Goal: Information Seeking & Learning: Learn about a topic

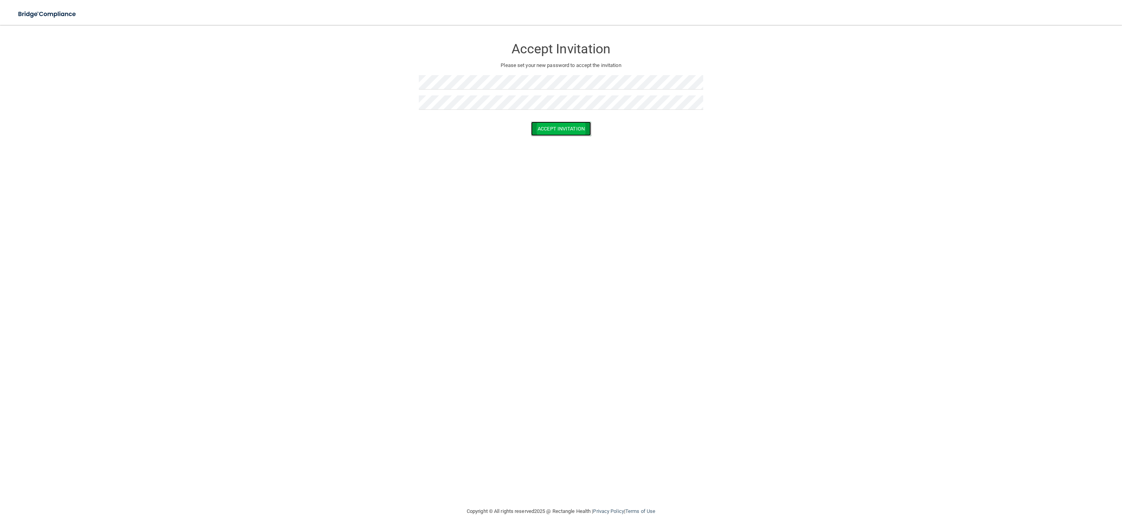
click at [562, 128] on button "Accept Invitation" at bounding box center [561, 129] width 60 height 14
click at [559, 122] on button "Accept Invitation" at bounding box center [561, 129] width 60 height 14
click at [555, 132] on button "Accept Invitation" at bounding box center [561, 129] width 60 height 14
click at [521, 62] on p "Please set your new password to accept the invitation" at bounding box center [561, 65] width 273 height 9
click at [548, 48] on h3 "Accept Invitation" at bounding box center [561, 49] width 284 height 14
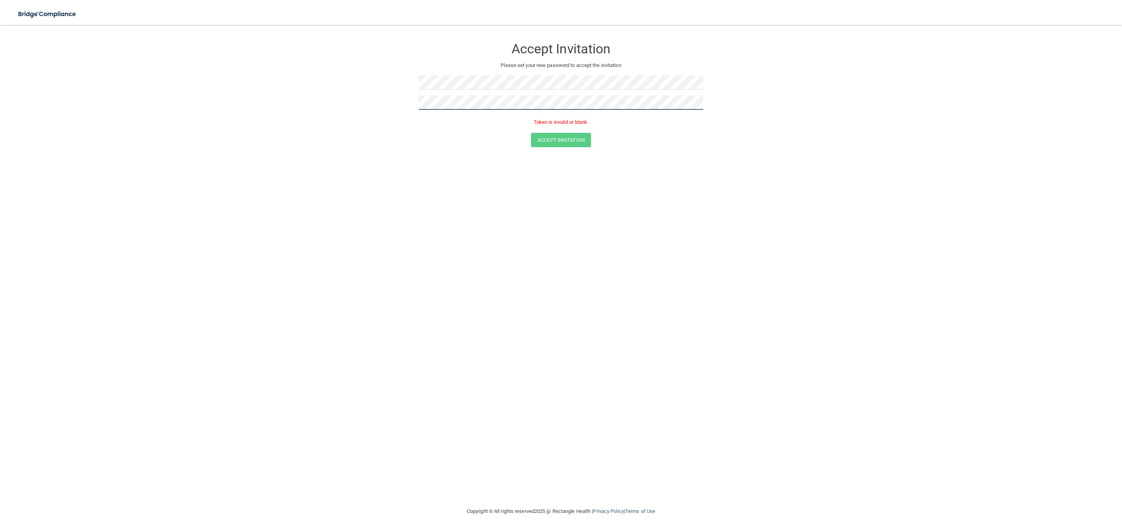
click at [406, 80] on form "Accept Invitation Please set your new password to accept the invitation Token i…" at bounding box center [561, 95] width 1091 height 124
click at [556, 134] on button "Accept Invitation" at bounding box center [561, 140] width 60 height 14
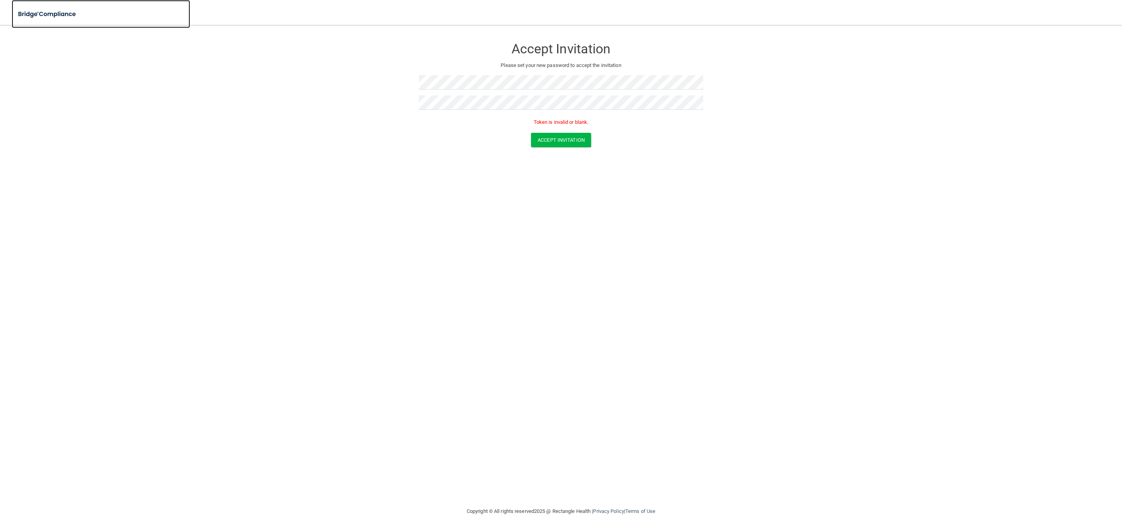
click at [45, 13] on img at bounding box center [48, 14] width 72 height 16
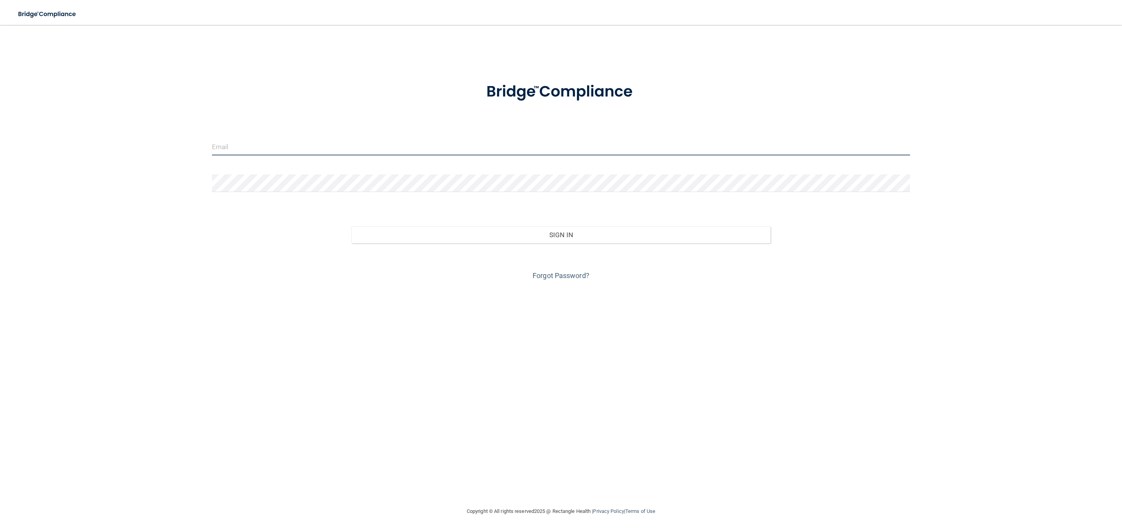
click at [374, 139] on input "email" at bounding box center [561, 147] width 698 height 18
click at [611, 140] on input "email" at bounding box center [561, 147] width 698 height 18
type input "[EMAIL_ADDRESS][DOMAIN_NAME]"
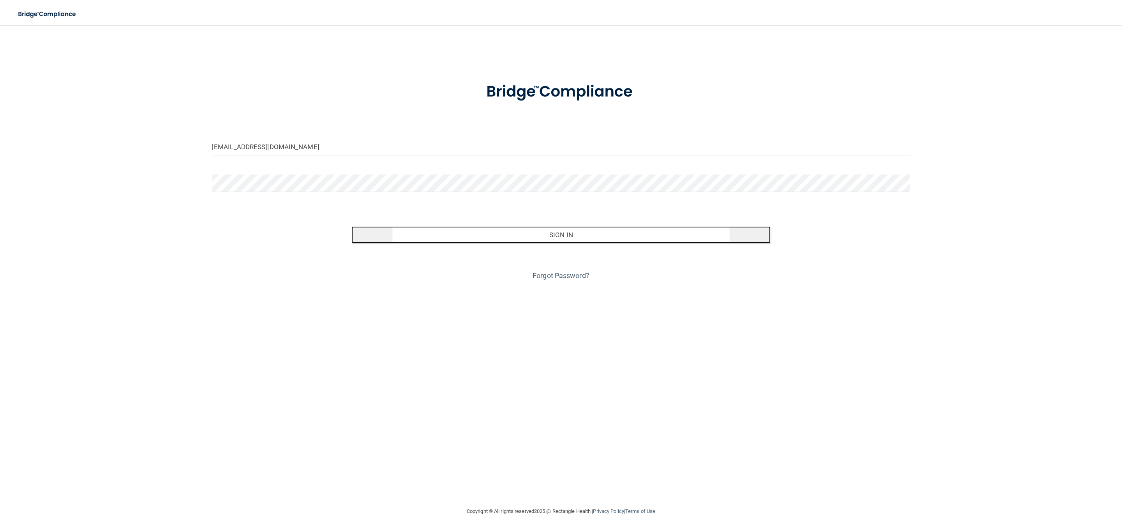
click at [557, 234] on button "Sign In" at bounding box center [560, 234] width 419 height 17
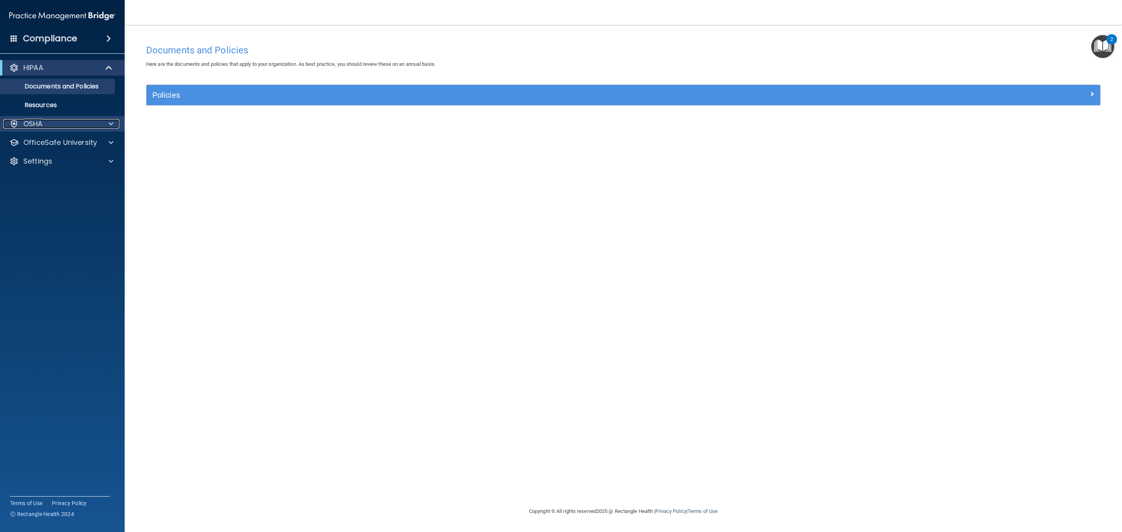
click at [44, 123] on div "OSHA" at bounding box center [52, 123] width 97 height 9
click at [50, 70] on div "HIPAA" at bounding box center [52, 67] width 96 height 9
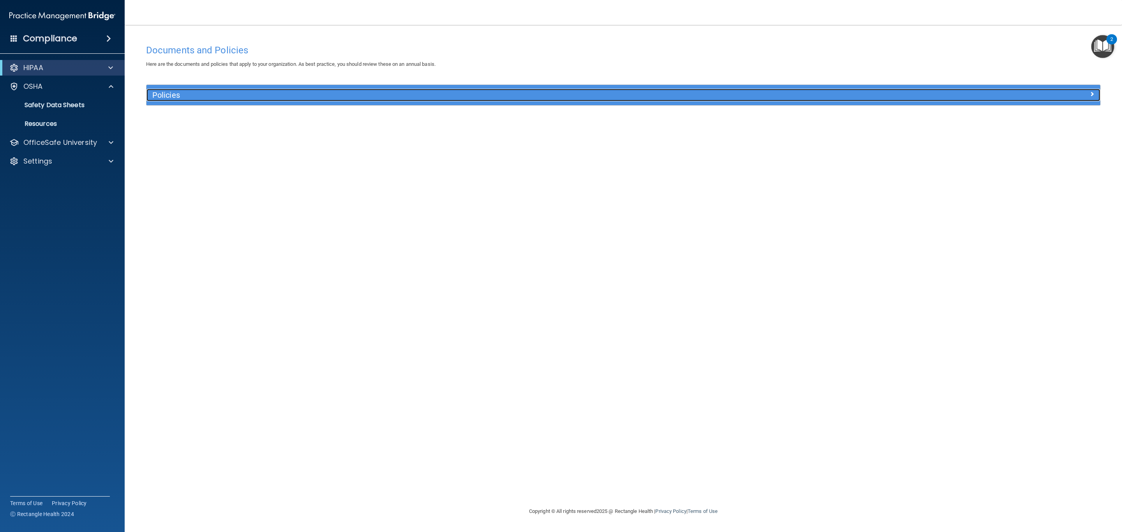
click at [171, 96] on h5 "Policies" at bounding box center [504, 95] width 704 height 9
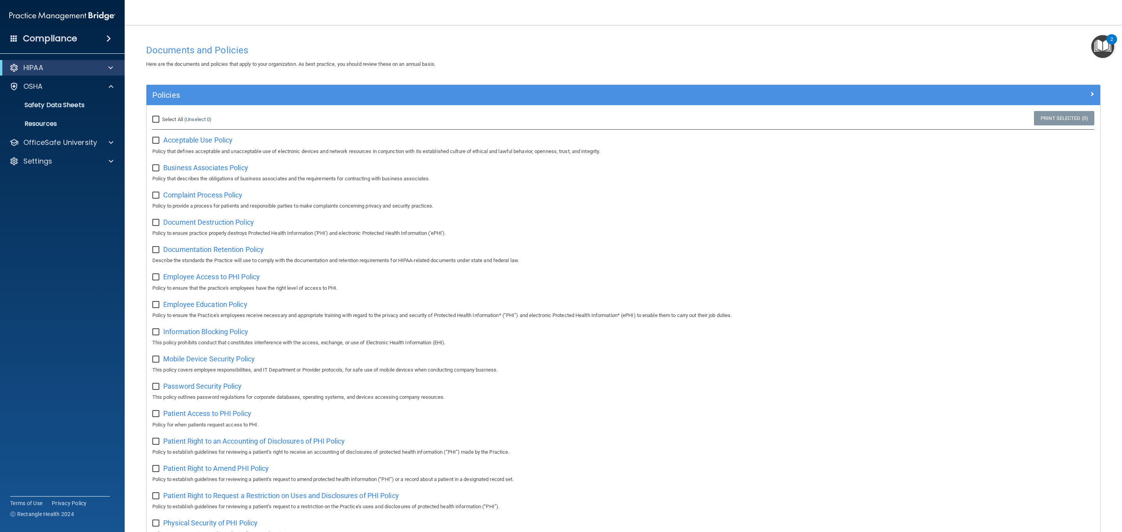
click at [103, 60] on div "HIPAA" at bounding box center [62, 68] width 125 height 16
click at [108, 65] on span at bounding box center [110, 67] width 5 height 9
click at [83, 180] on p "OfficeSafe University" at bounding box center [60, 179] width 74 height 9
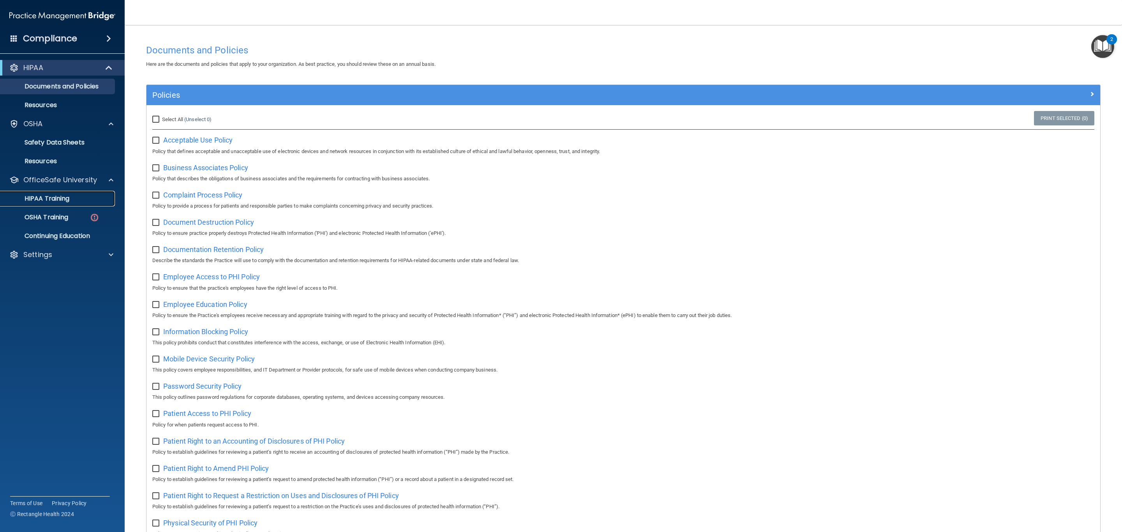
click at [56, 200] on p "HIPAA Training" at bounding box center [37, 199] width 64 height 8
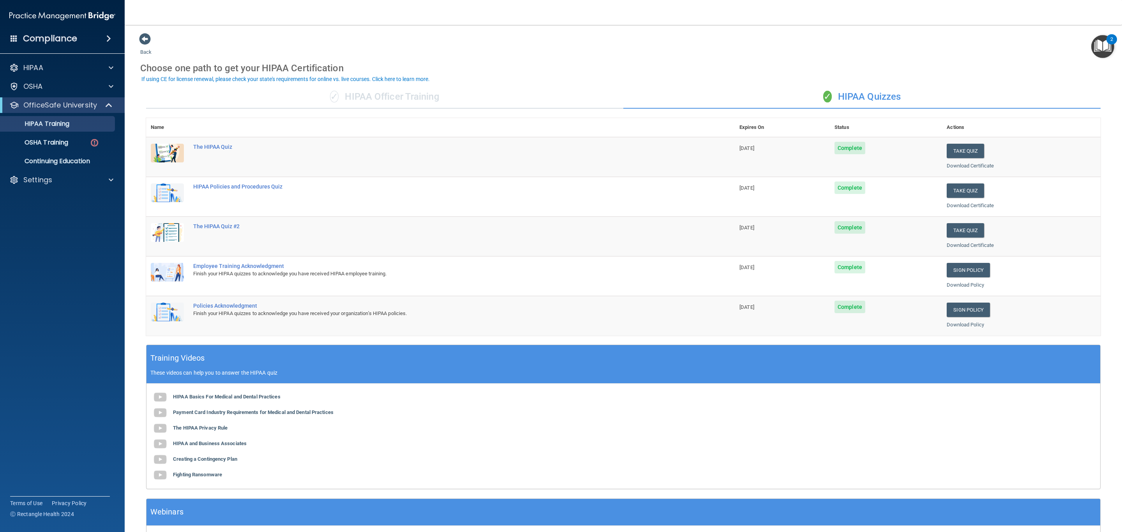
click at [866, 99] on div "✓ HIPAA Quizzes" at bounding box center [861, 96] width 477 height 23
click at [52, 139] on p "OSHA Training" at bounding box center [36, 143] width 63 height 8
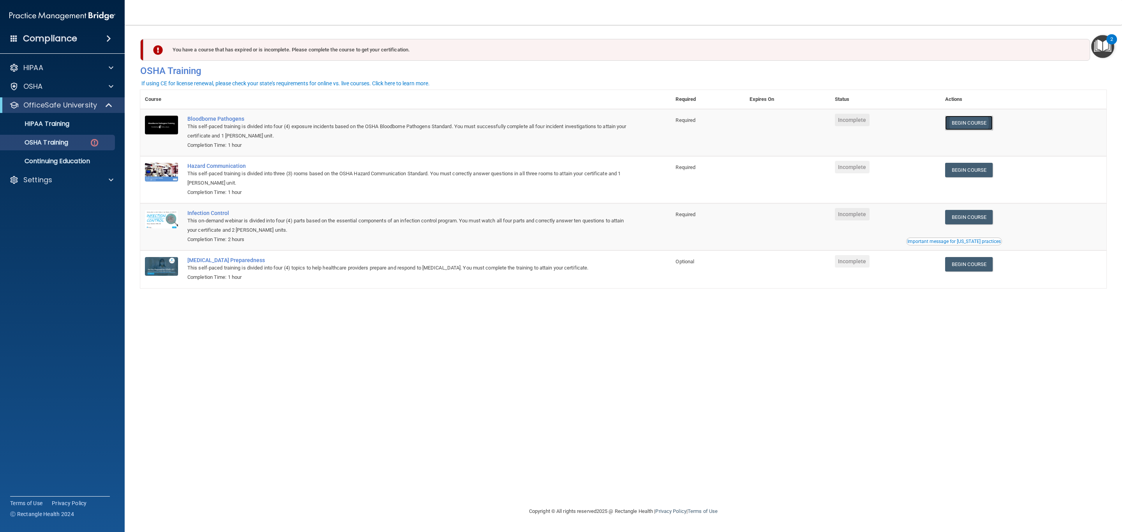
click at [972, 118] on link "Begin Course" at bounding box center [969, 123] width 48 height 14
click at [960, 123] on link "Begin Course" at bounding box center [969, 123] width 48 height 14
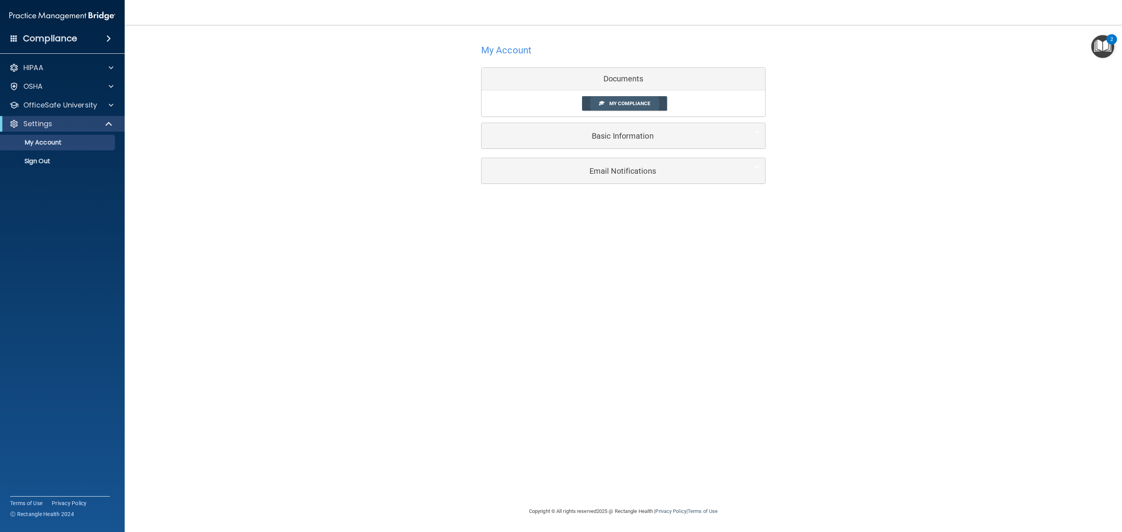
click at [614, 98] on link "My Compliance" at bounding box center [624, 103] width 85 height 14
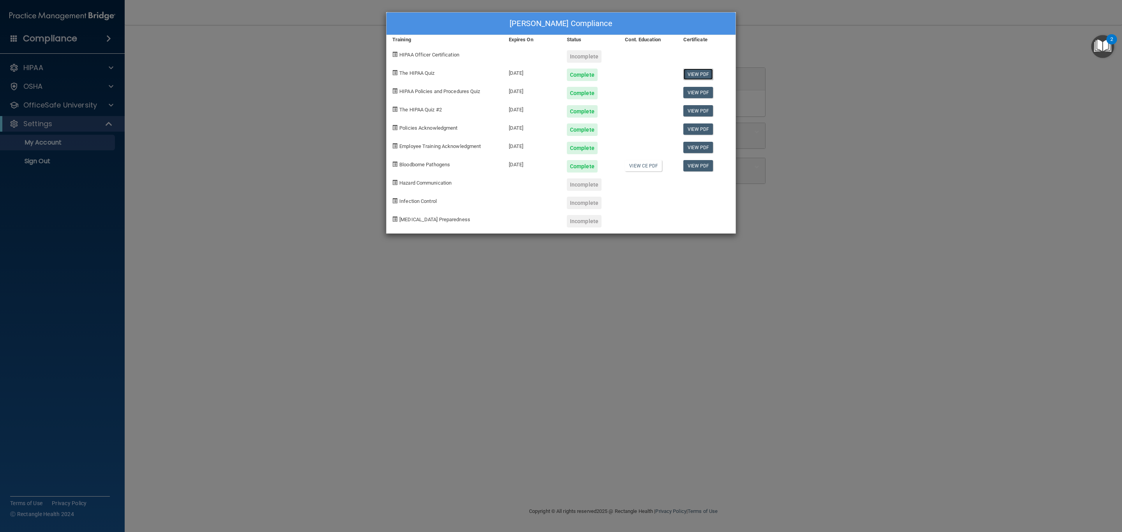
click at [692, 72] on link "View PDF" at bounding box center [698, 74] width 30 height 11
click at [978, 134] on div "Emma Lachey's Compliance Training Expires On Status Cont. Education Certificate…" at bounding box center [561, 266] width 1122 height 532
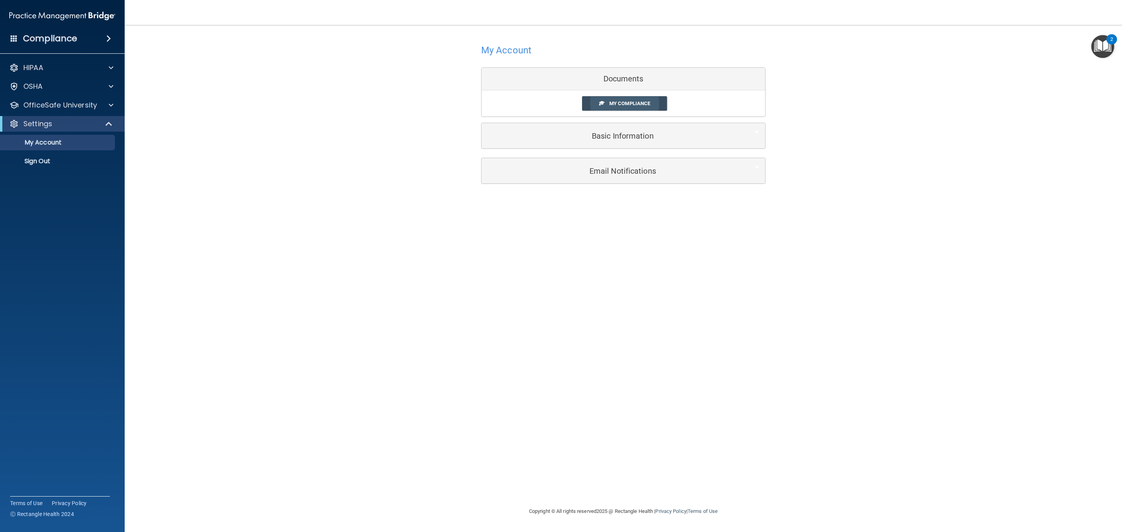
click at [614, 99] on link "My Compliance" at bounding box center [624, 103] width 85 height 14
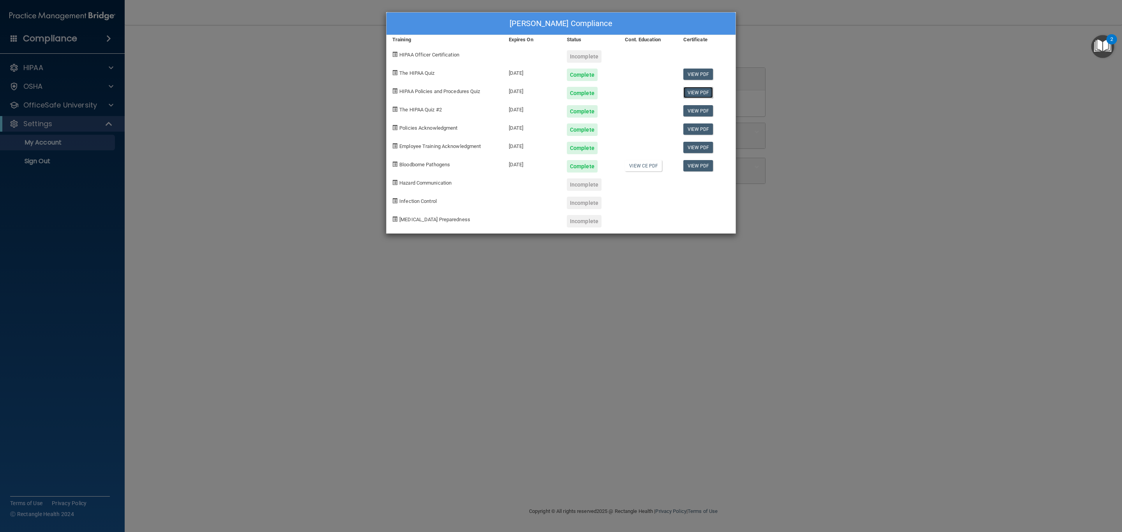
click at [704, 89] on link "View PDF" at bounding box center [698, 92] width 30 height 11
click at [699, 114] on link "View PDF" at bounding box center [698, 110] width 30 height 11
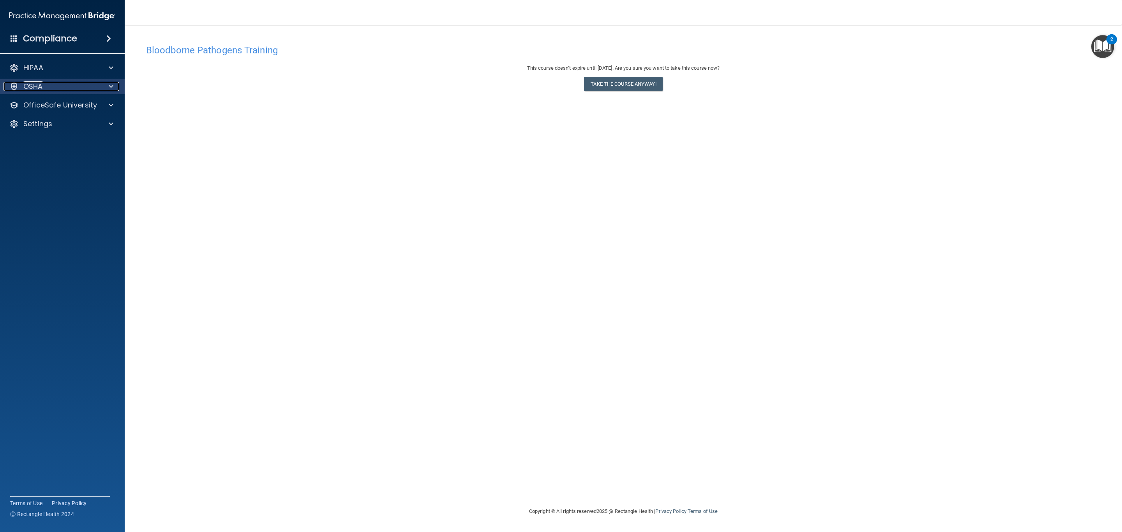
click at [51, 83] on div "OSHA" at bounding box center [52, 86] width 97 height 9
click at [54, 145] on p "OfficeSafe University" at bounding box center [60, 142] width 74 height 9
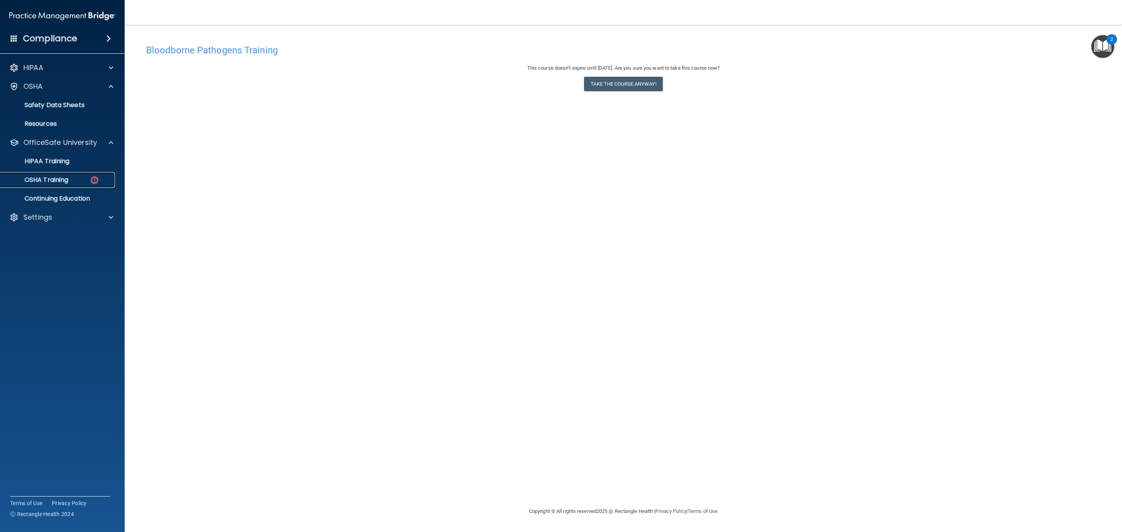
click at [97, 179] on img at bounding box center [95, 180] width 10 height 10
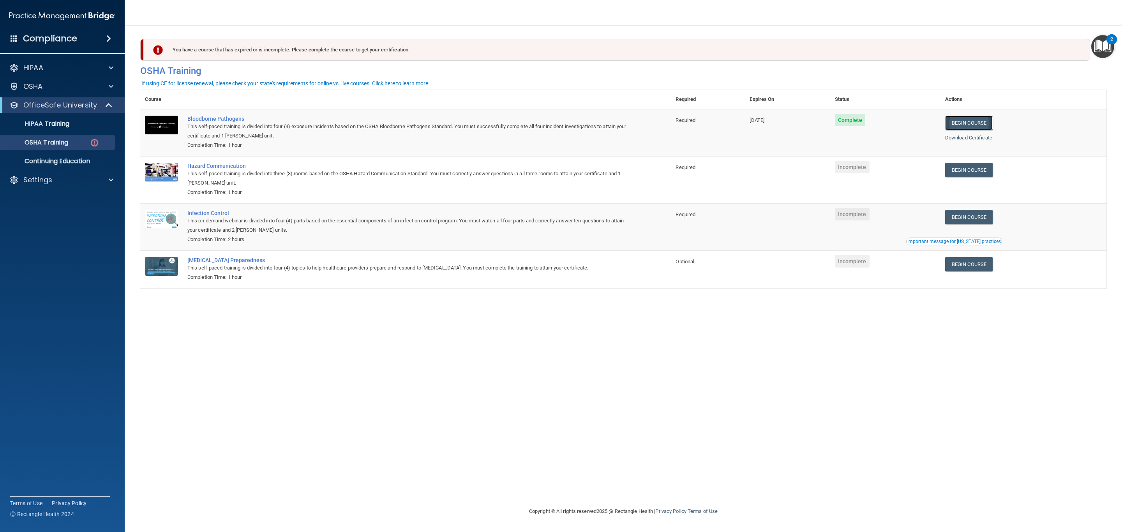
click at [988, 128] on link "Begin Course" at bounding box center [969, 123] width 48 height 14
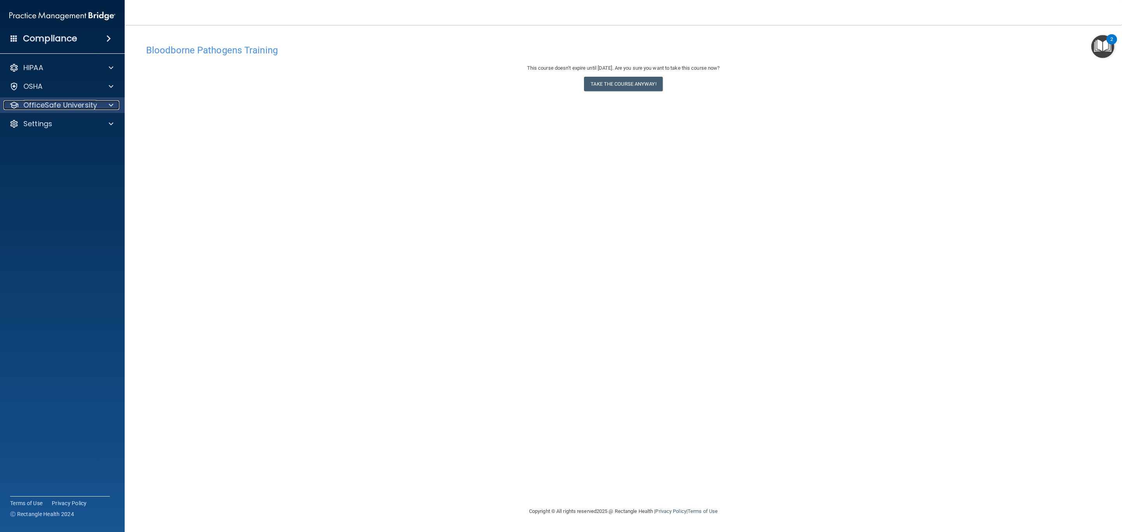
click at [85, 101] on p "OfficeSafe University" at bounding box center [60, 105] width 74 height 9
click at [86, 120] on div "HIPAA Training" at bounding box center [58, 124] width 106 height 8
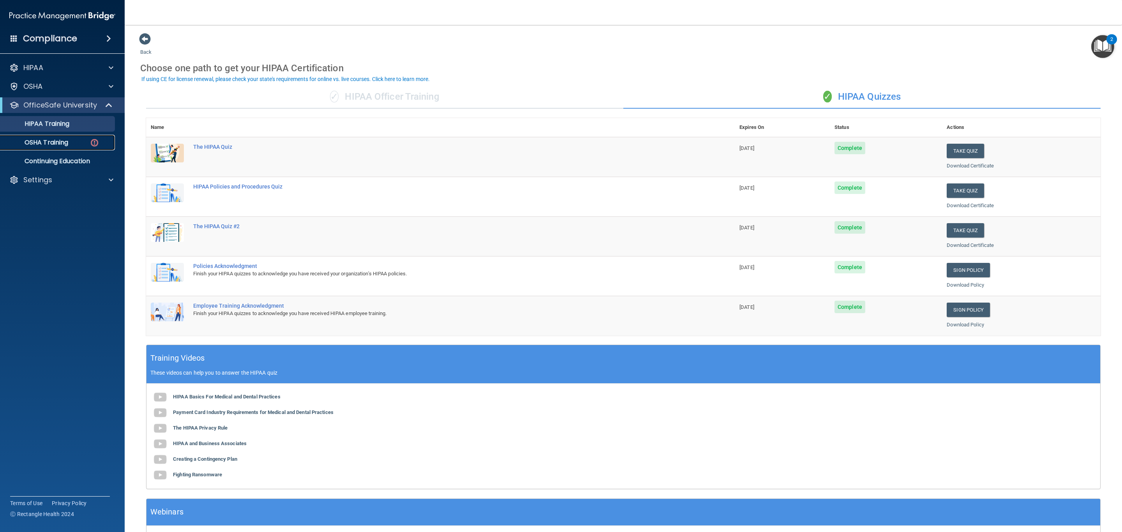
click at [100, 143] on div "OSHA Training" at bounding box center [58, 143] width 106 height 8
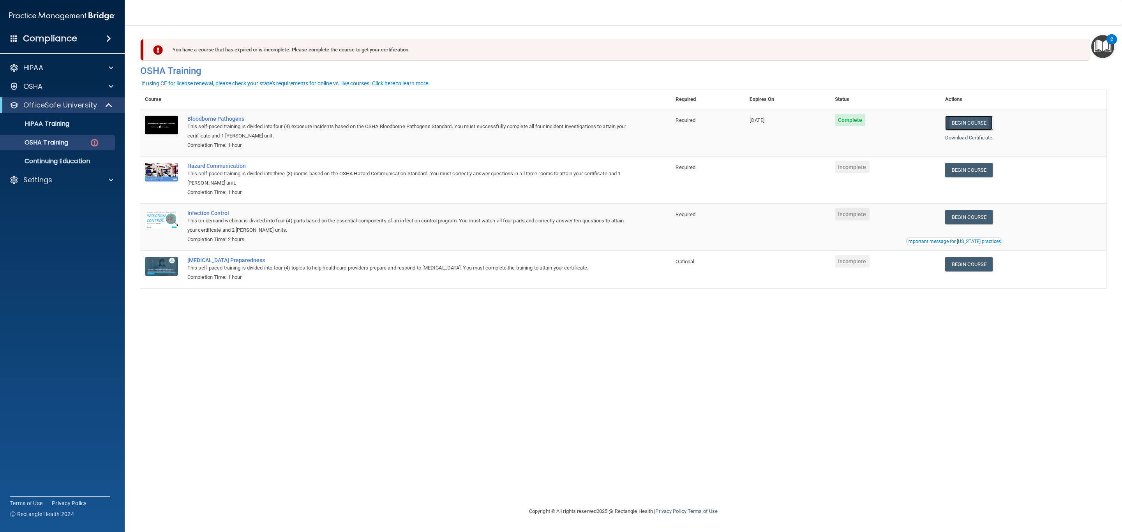
click at [982, 120] on link "Begin Course" at bounding box center [969, 123] width 48 height 14
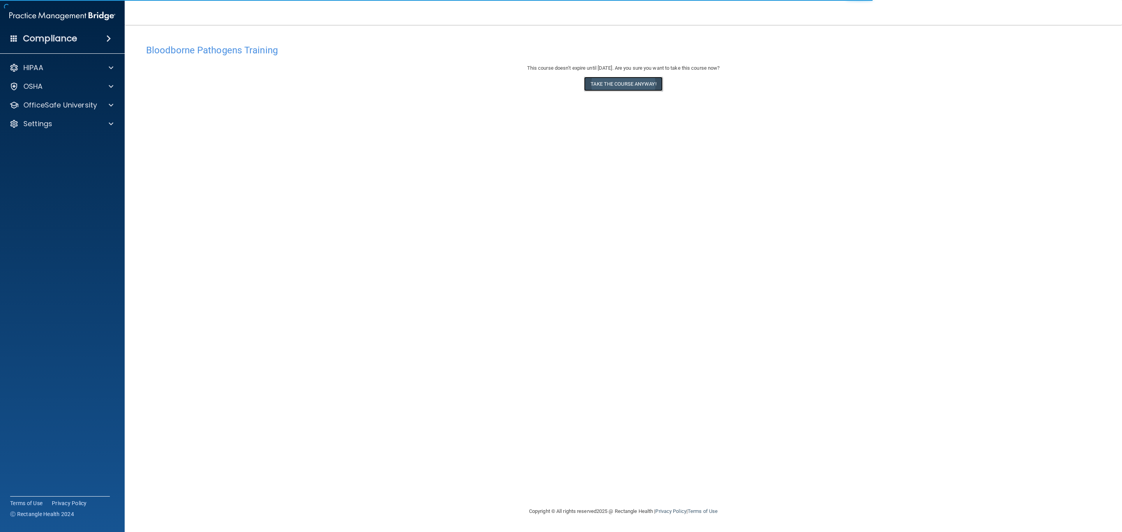
click at [596, 85] on button "Take the course anyway!" at bounding box center [623, 84] width 78 height 14
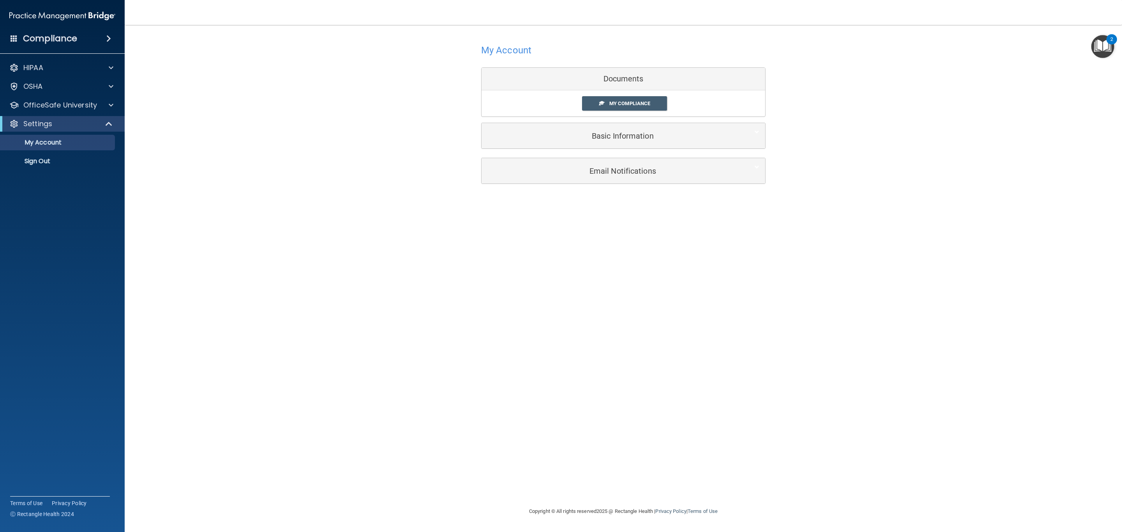
click at [603, 78] on div "Documents" at bounding box center [624, 79] width 284 height 23
click at [614, 108] on link "My Compliance" at bounding box center [624, 103] width 85 height 14
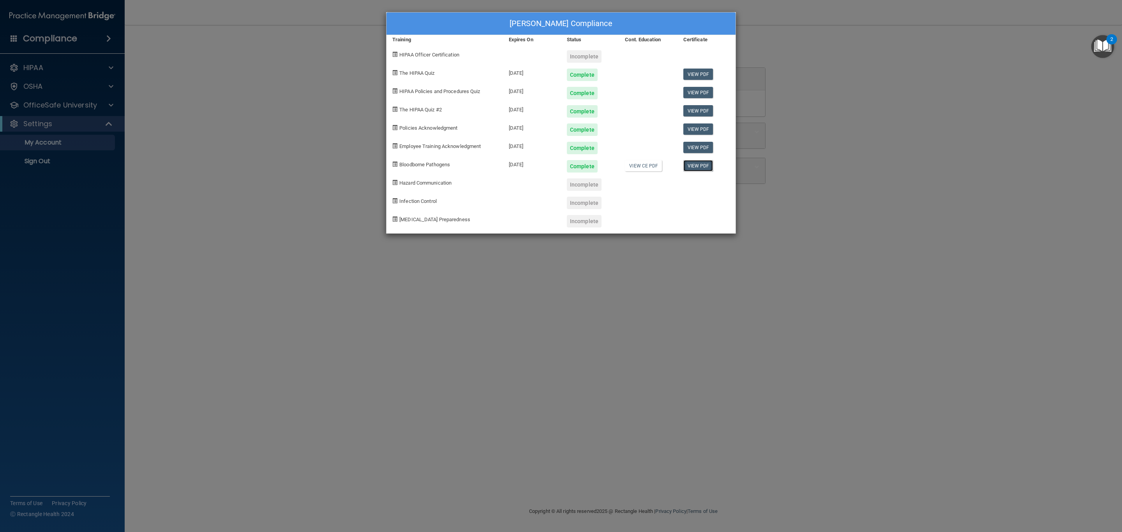
click at [697, 168] on link "View PDF" at bounding box center [698, 165] width 30 height 11
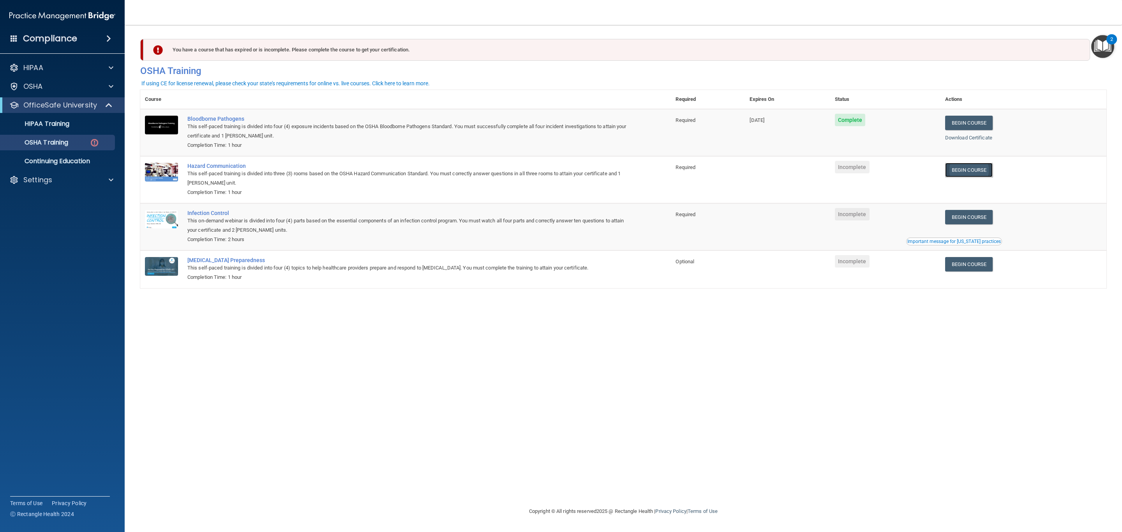
click at [975, 176] on link "Begin Course" at bounding box center [969, 170] width 48 height 14
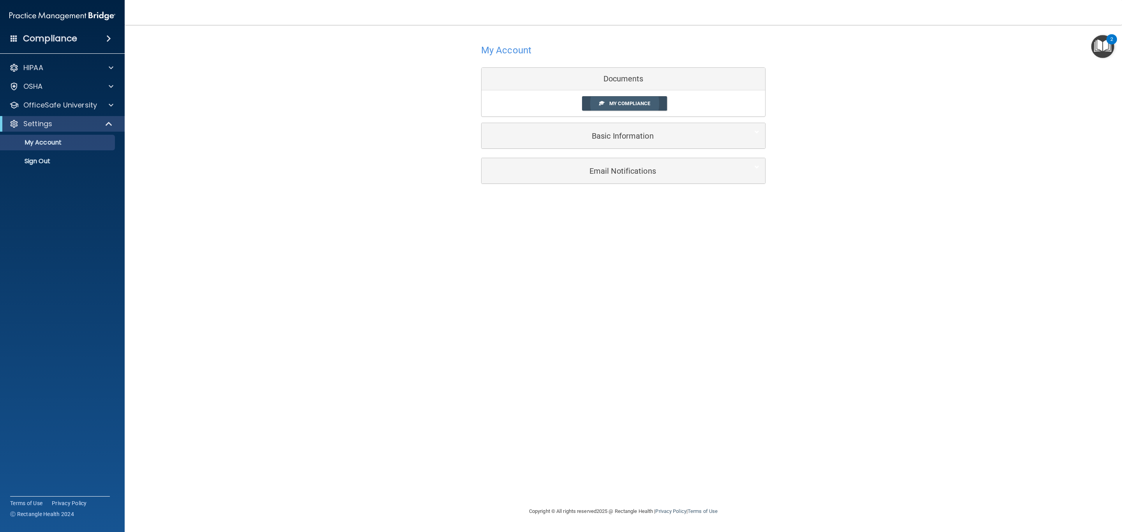
click at [618, 106] on span "My Compliance" at bounding box center [629, 104] width 41 height 6
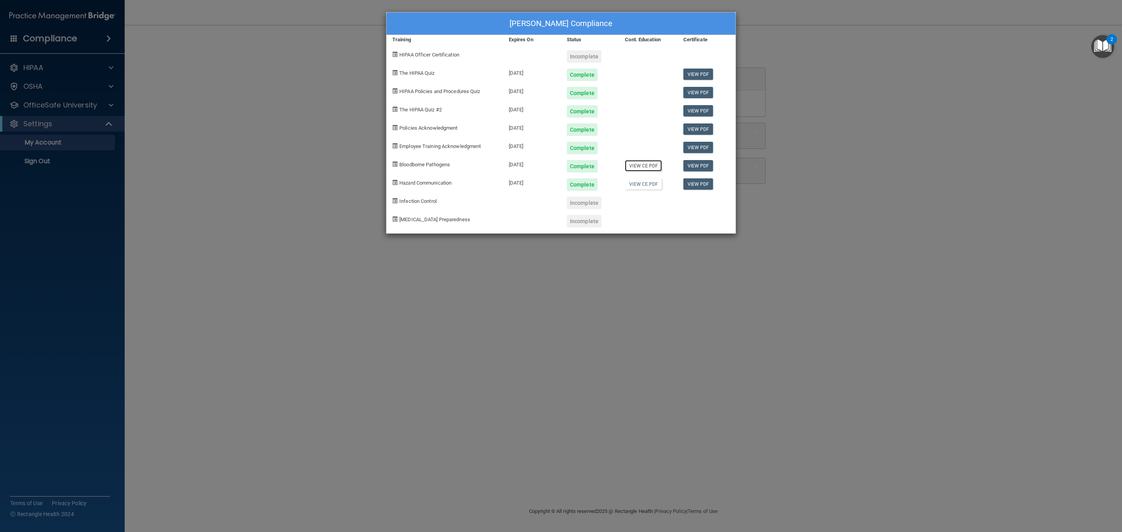
click at [644, 165] on link "View CE PDF" at bounding box center [643, 165] width 37 height 11
click at [694, 147] on link "View PDF" at bounding box center [698, 147] width 30 height 11
click at [690, 144] on link "View PDF" at bounding box center [698, 147] width 30 height 11
click at [697, 166] on link "View PDF" at bounding box center [698, 165] width 30 height 11
click at [639, 183] on link "View CE PDF" at bounding box center [643, 183] width 37 height 11
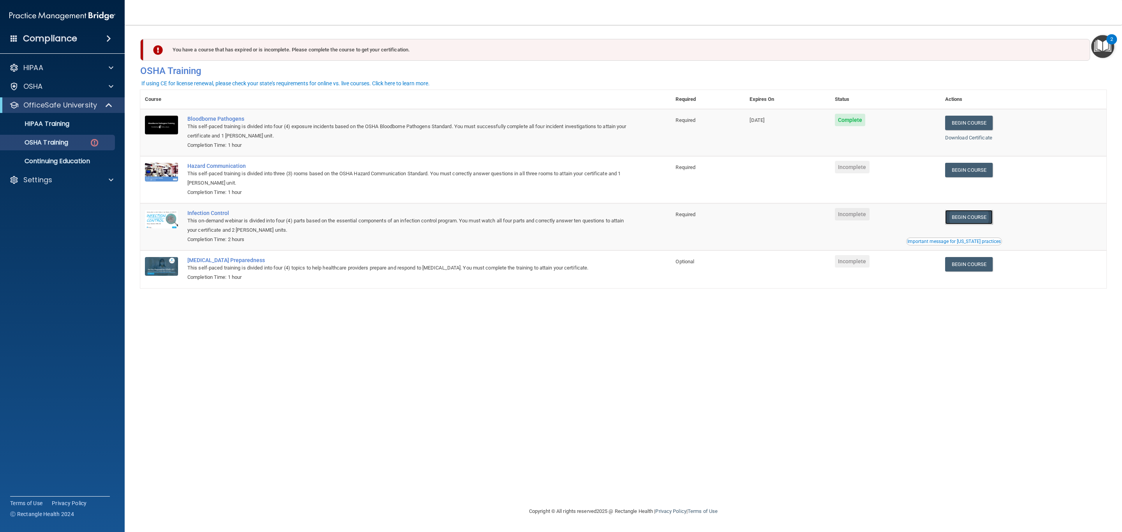
click at [967, 217] on link "Begin Course" at bounding box center [969, 217] width 48 height 14
click at [960, 271] on link "Begin Course" at bounding box center [969, 264] width 48 height 14
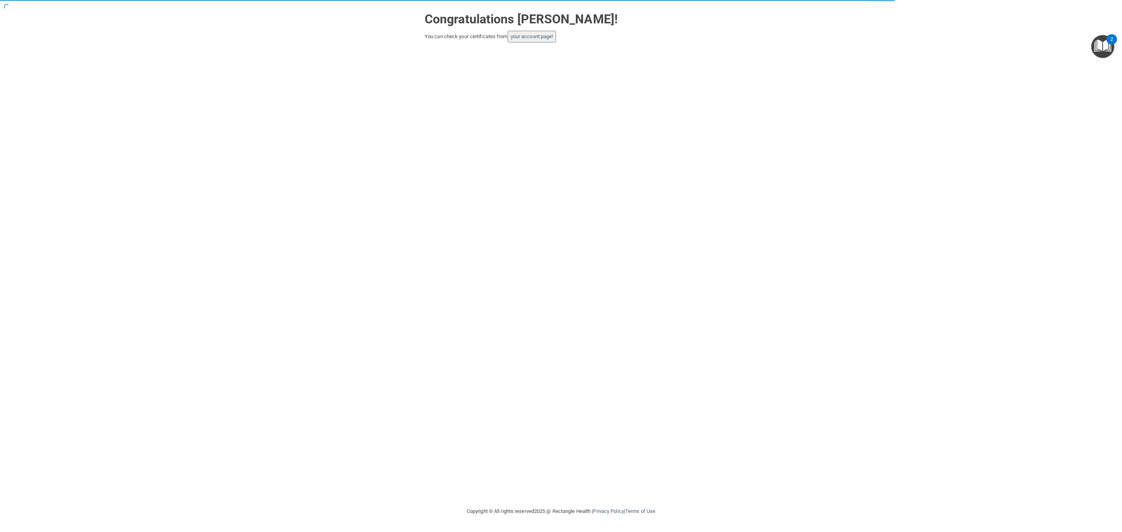
click at [514, 32] on button "your account page!" at bounding box center [532, 37] width 49 height 12
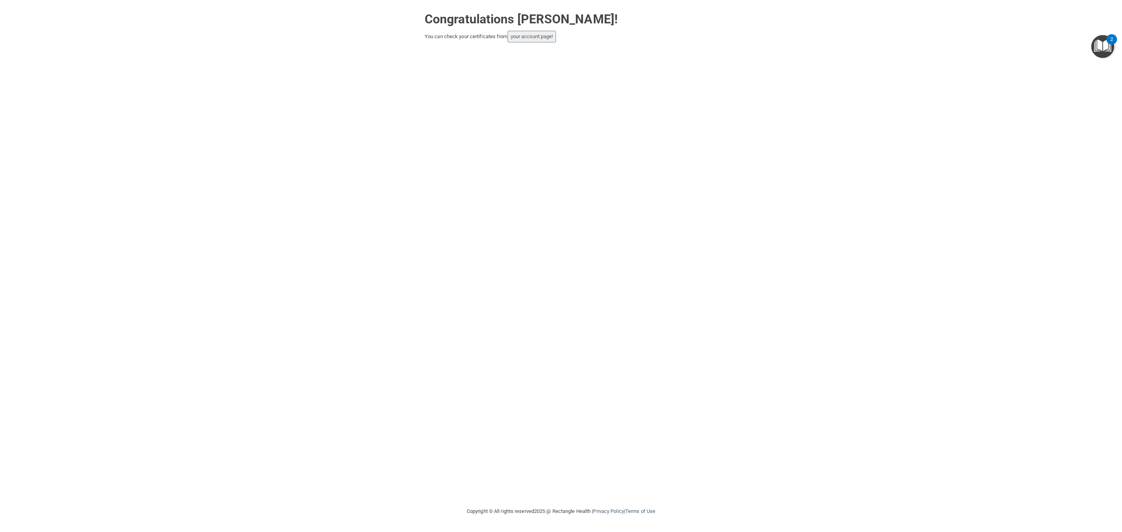
click at [532, 33] on button "your account page!" at bounding box center [532, 37] width 49 height 12
click at [538, 35] on link "your account page!" at bounding box center [532, 37] width 42 height 6
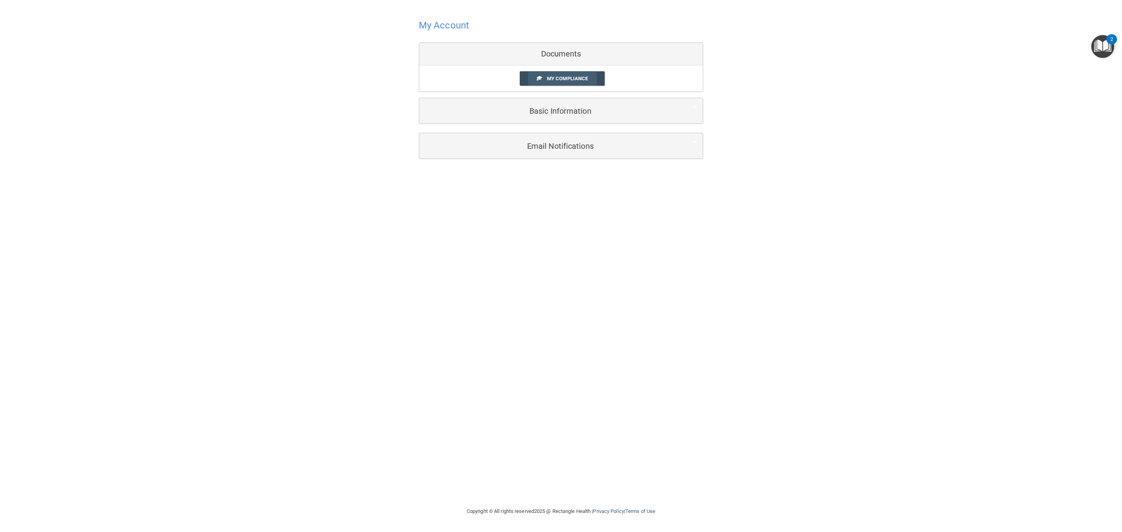
click at [538, 77] on span at bounding box center [539, 78] width 5 height 5
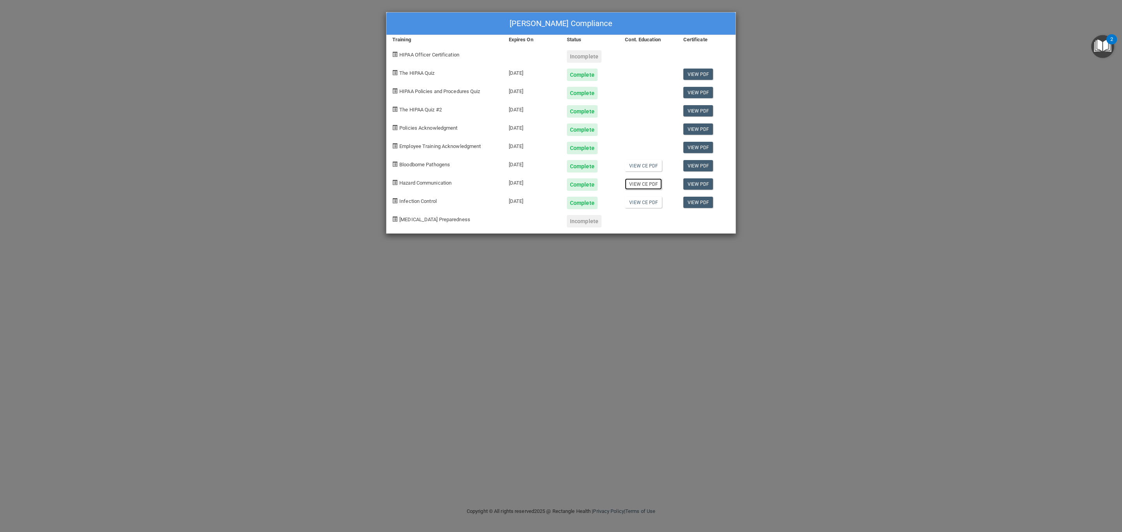
click at [650, 180] on link "View CE PDF" at bounding box center [643, 183] width 37 height 11
click at [636, 207] on link "View CE PDF" at bounding box center [643, 202] width 37 height 11
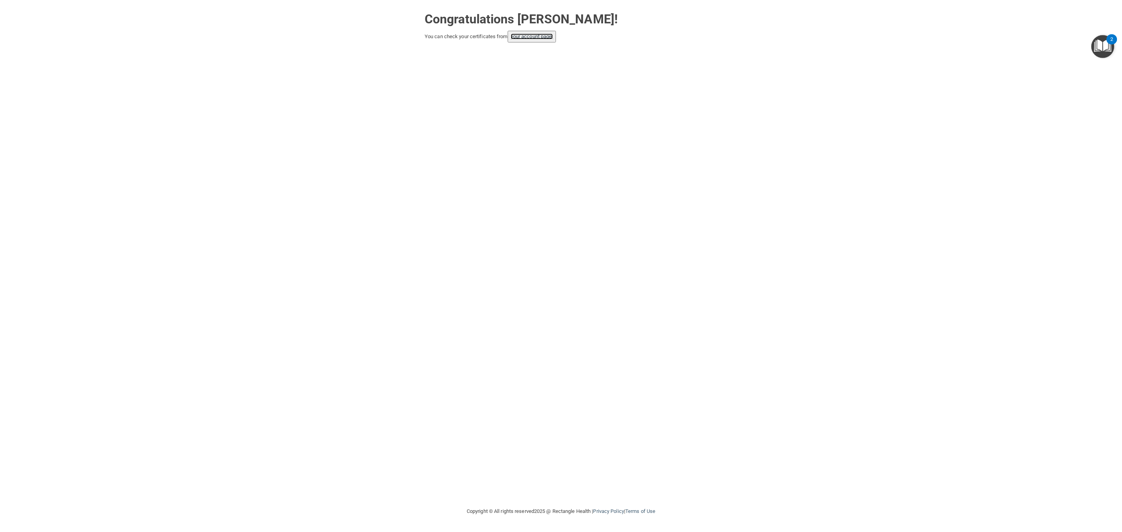
click at [537, 35] on link "your account page!" at bounding box center [532, 37] width 42 height 6
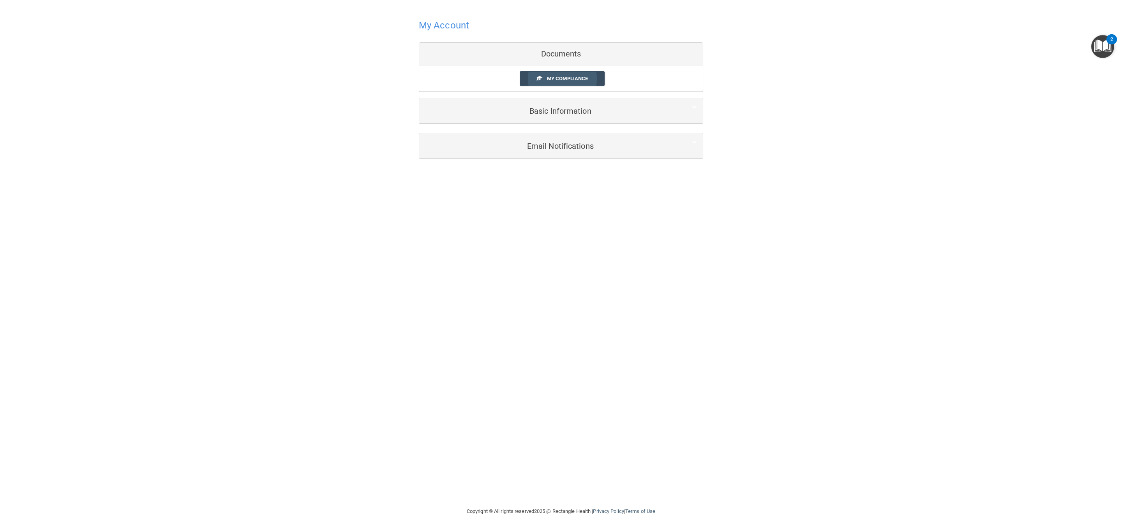
click at [558, 80] on span "My Compliance" at bounding box center [567, 79] width 41 height 6
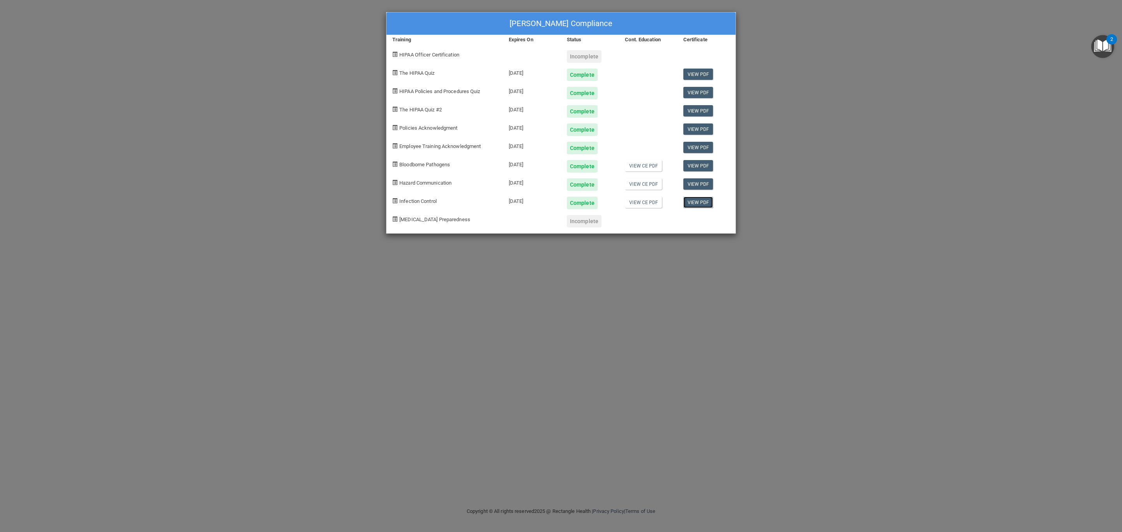
click at [698, 198] on link "View PDF" at bounding box center [698, 202] width 30 height 11
click at [693, 199] on link "View PDF" at bounding box center [698, 202] width 30 height 11
click at [684, 180] on link "View PDF" at bounding box center [698, 183] width 30 height 11
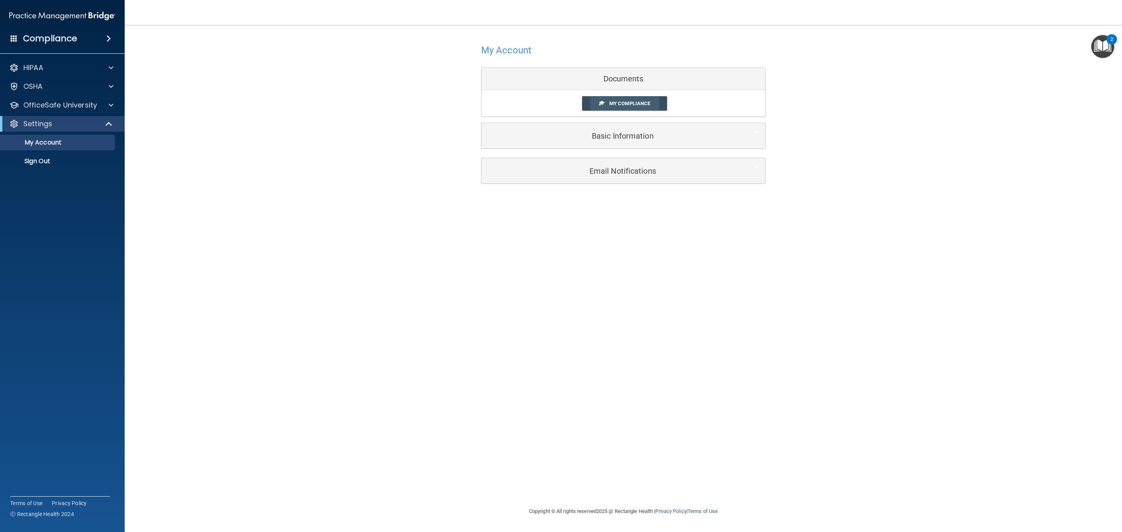
click at [645, 105] on span "My Compliance" at bounding box center [629, 104] width 41 height 6
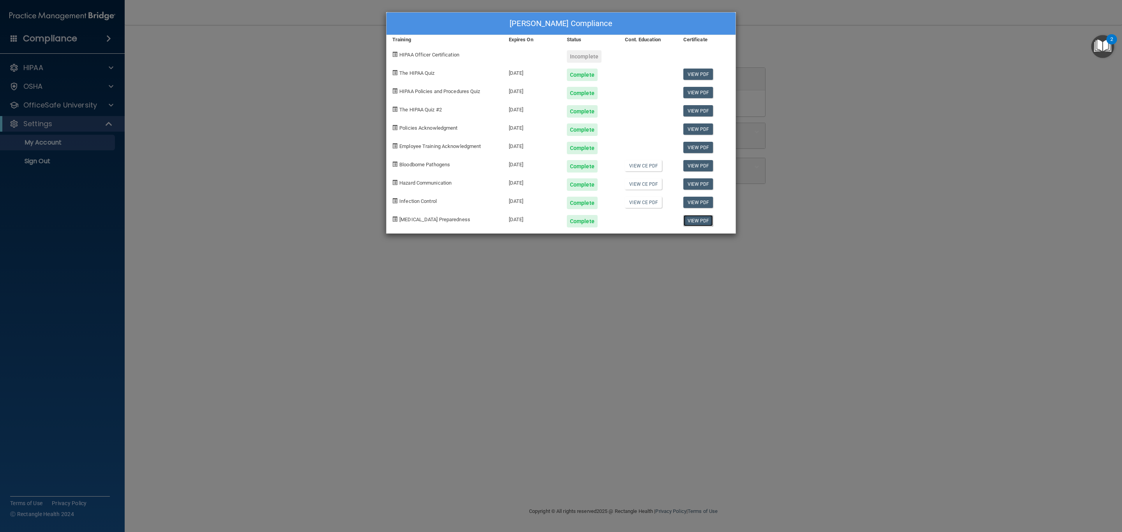
click at [692, 218] on link "View PDF" at bounding box center [698, 220] width 30 height 11
